Goal: Task Accomplishment & Management: Use online tool/utility

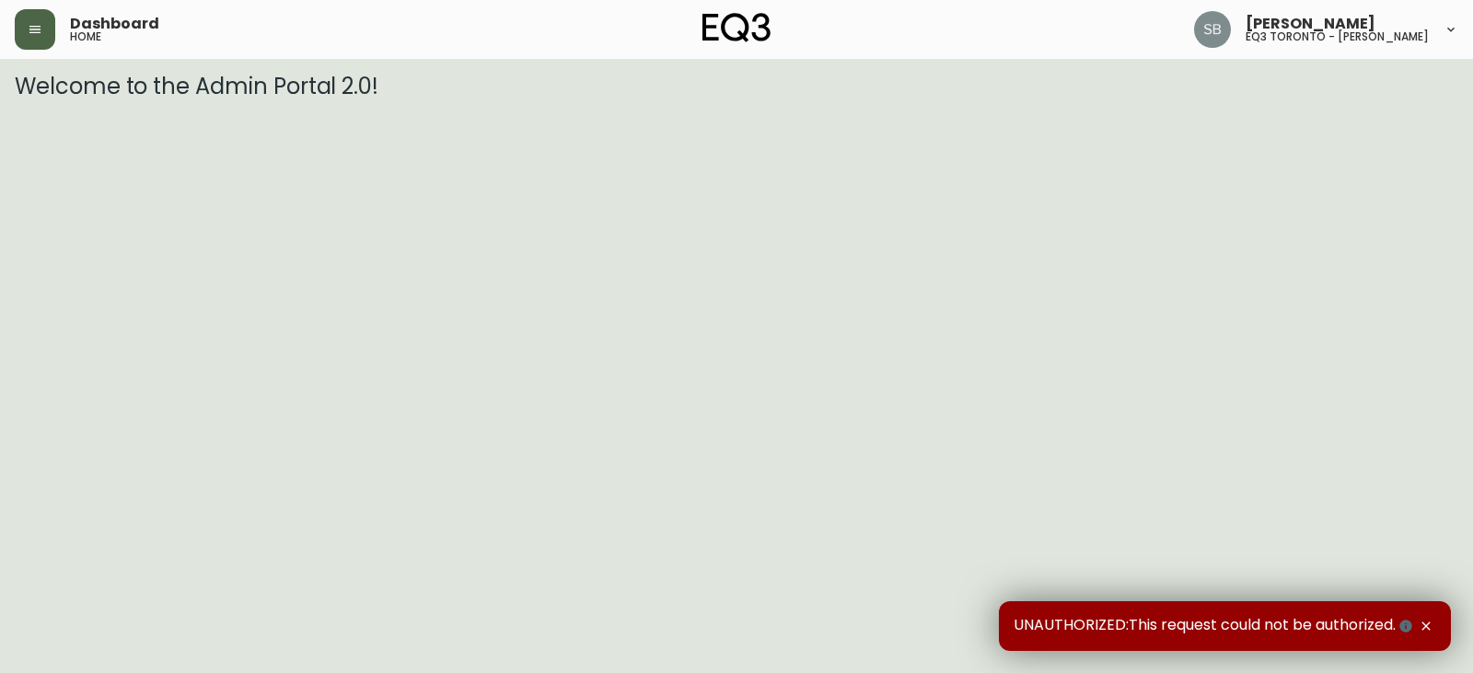
click at [21, 20] on button "button" at bounding box center [35, 29] width 41 height 41
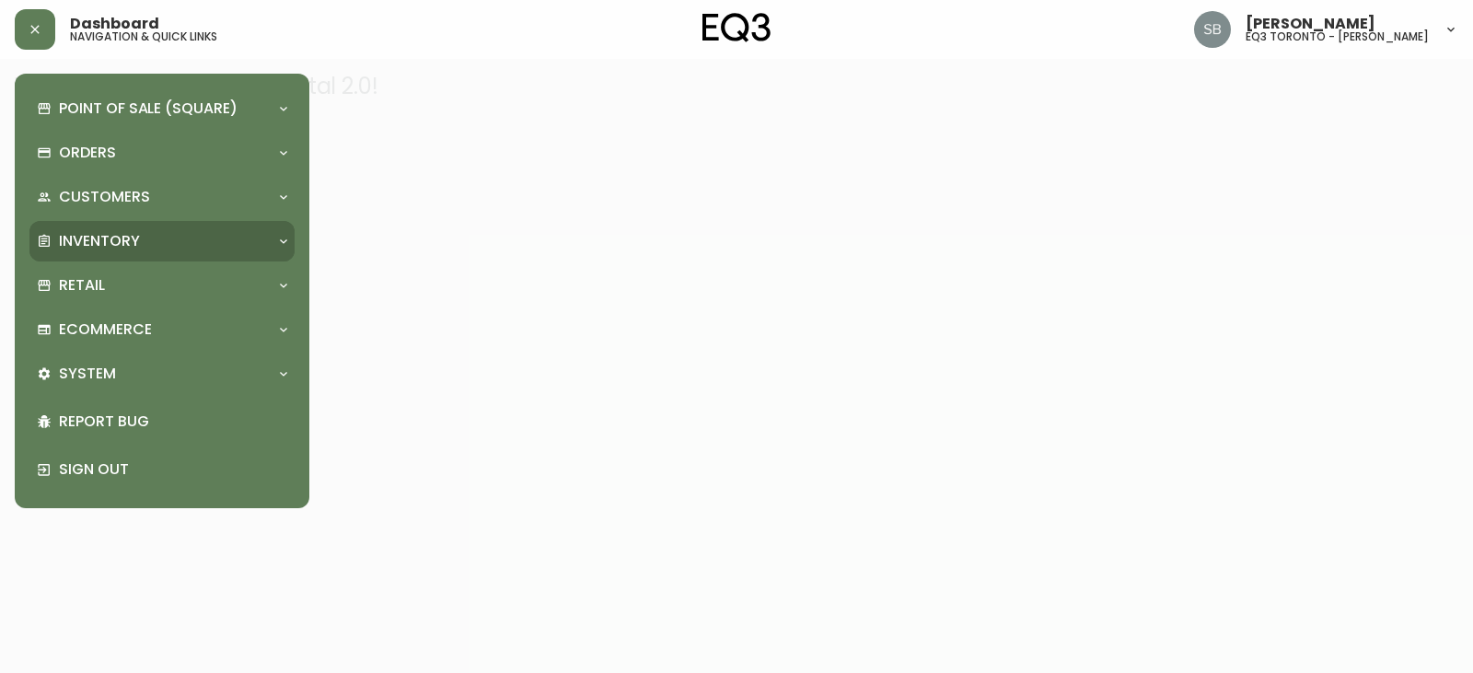
click at [143, 239] on div "Inventory" at bounding box center [153, 241] width 232 height 20
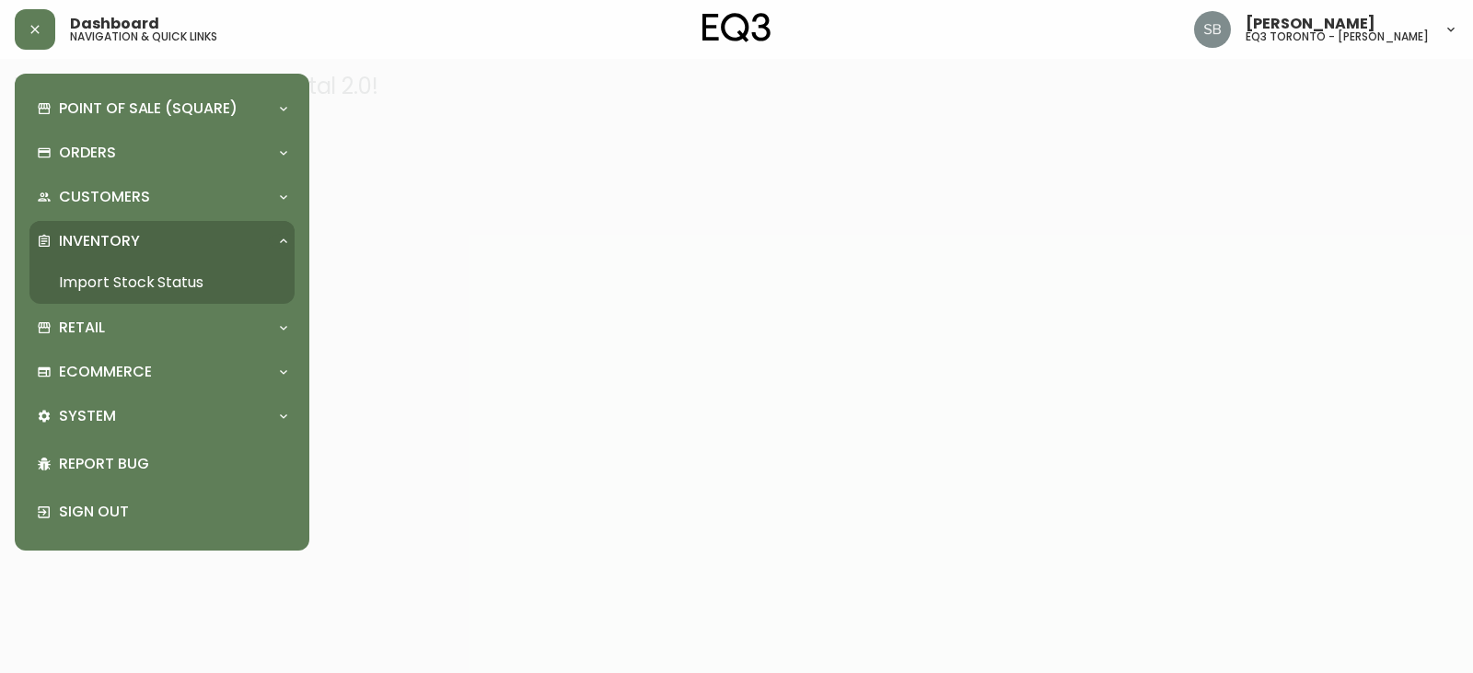
click at [148, 284] on link "Import Stock Status" at bounding box center [161, 282] width 265 height 42
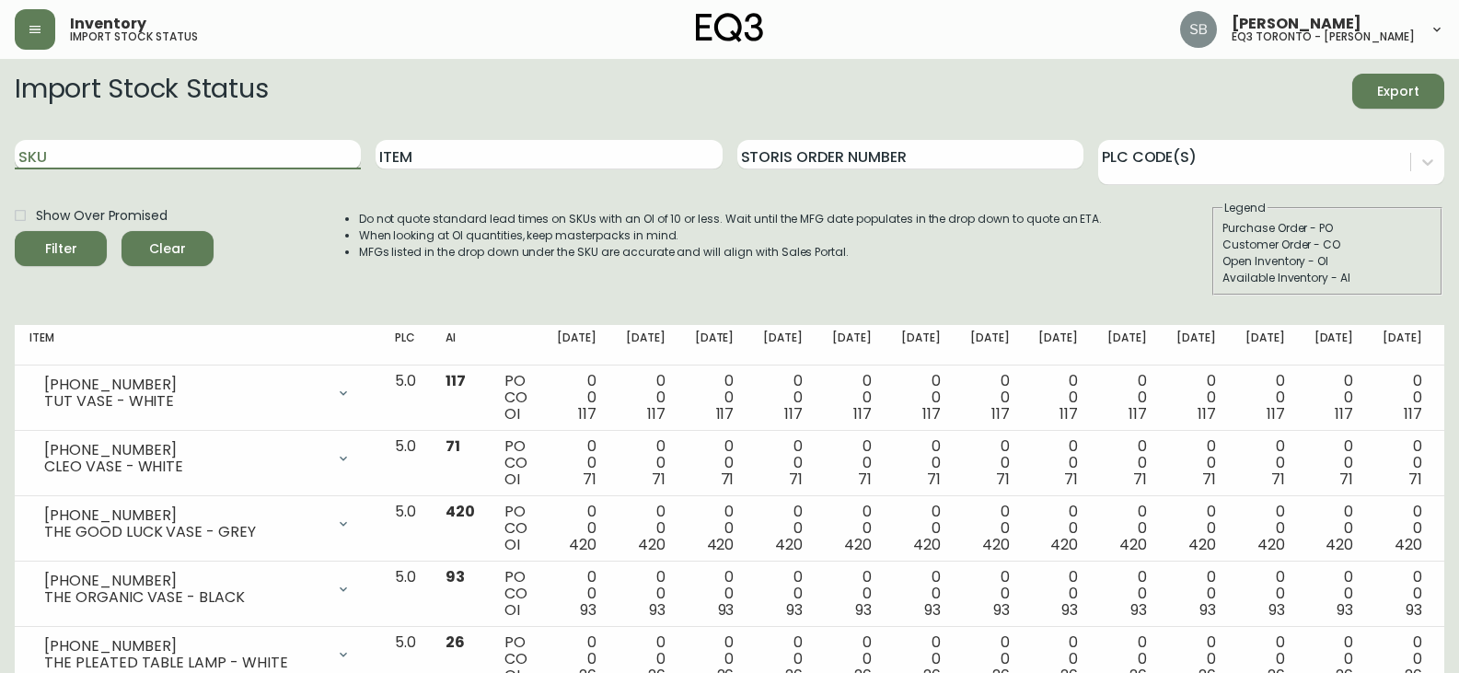
click at [144, 160] on input "SKU" at bounding box center [188, 154] width 346 height 29
type input "3020-850-13"
click at [144, 154] on input "3020-850-13" at bounding box center [188, 154] width 346 height 29
click at [15, 231] on button "Filter" at bounding box center [61, 248] width 92 height 35
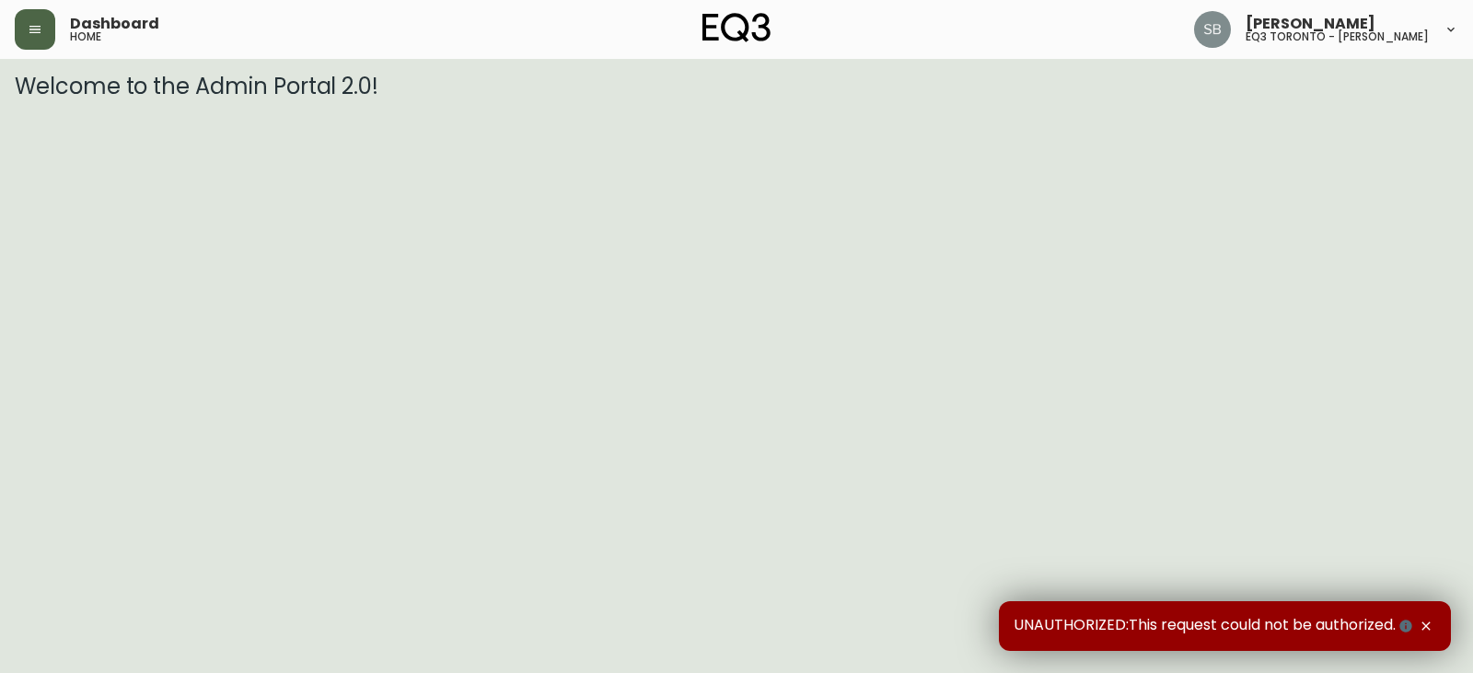
click at [17, 36] on button "button" at bounding box center [35, 29] width 41 height 41
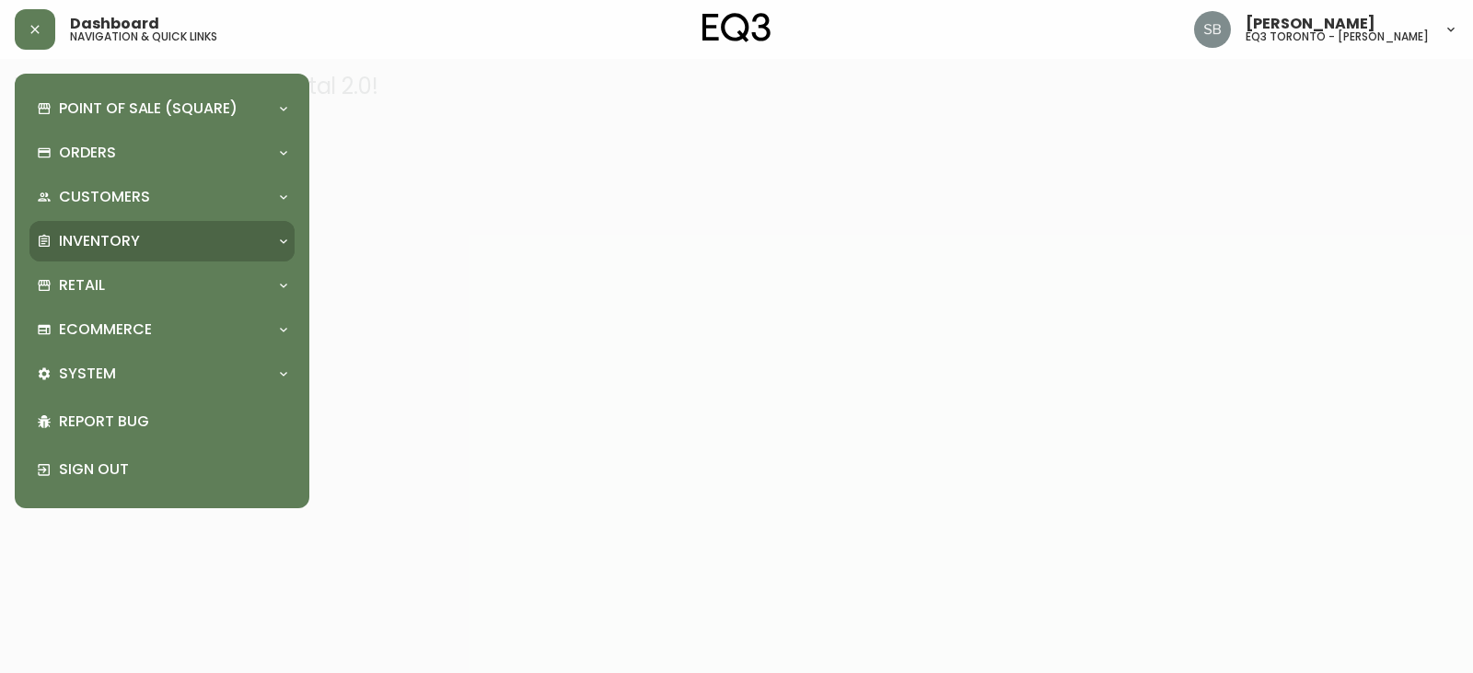
click at [151, 241] on div "Inventory" at bounding box center [153, 241] width 232 height 20
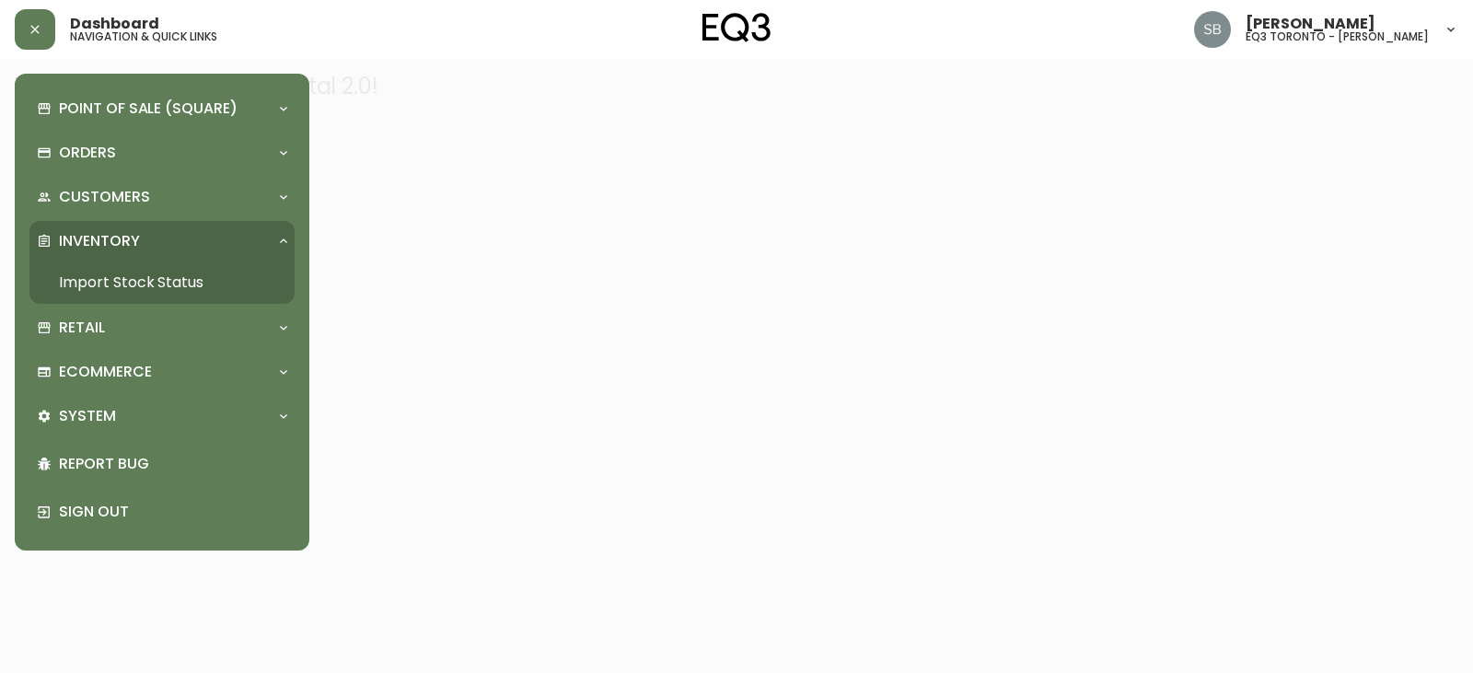
click at [174, 281] on link "Import Stock Status" at bounding box center [161, 282] width 265 height 42
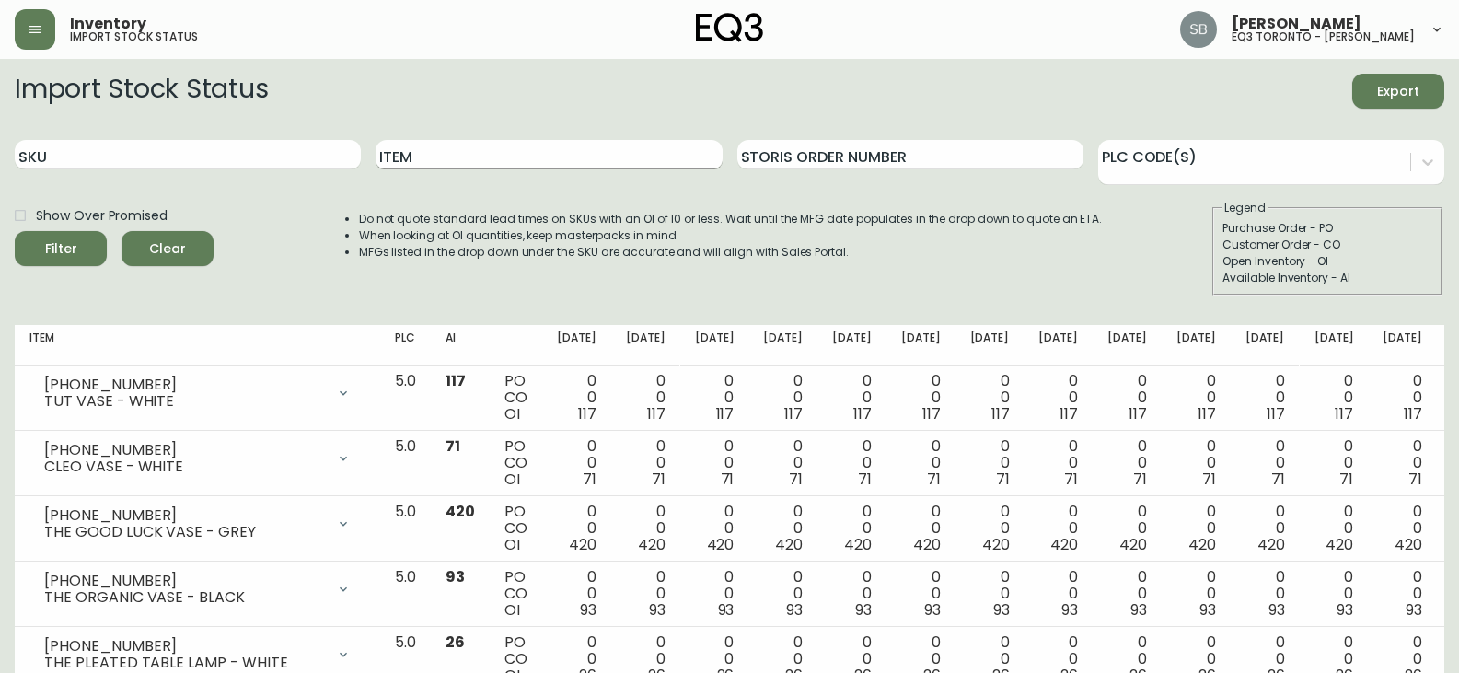
click at [423, 165] on input "Item" at bounding box center [549, 154] width 346 height 29
type input "ember"
click at [15, 231] on button "Filter" at bounding box center [61, 248] width 92 height 35
